Goal: Information Seeking & Learning: Find specific fact

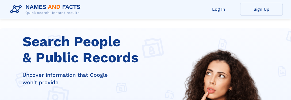
scroll to position [100, 0]
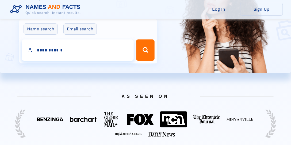
type input "**********"
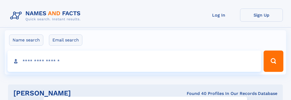
click input "**" at bounding box center [0, 0] width 0 height 0
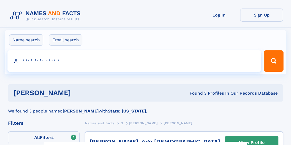
select select "**"
